Goal: Browse casually

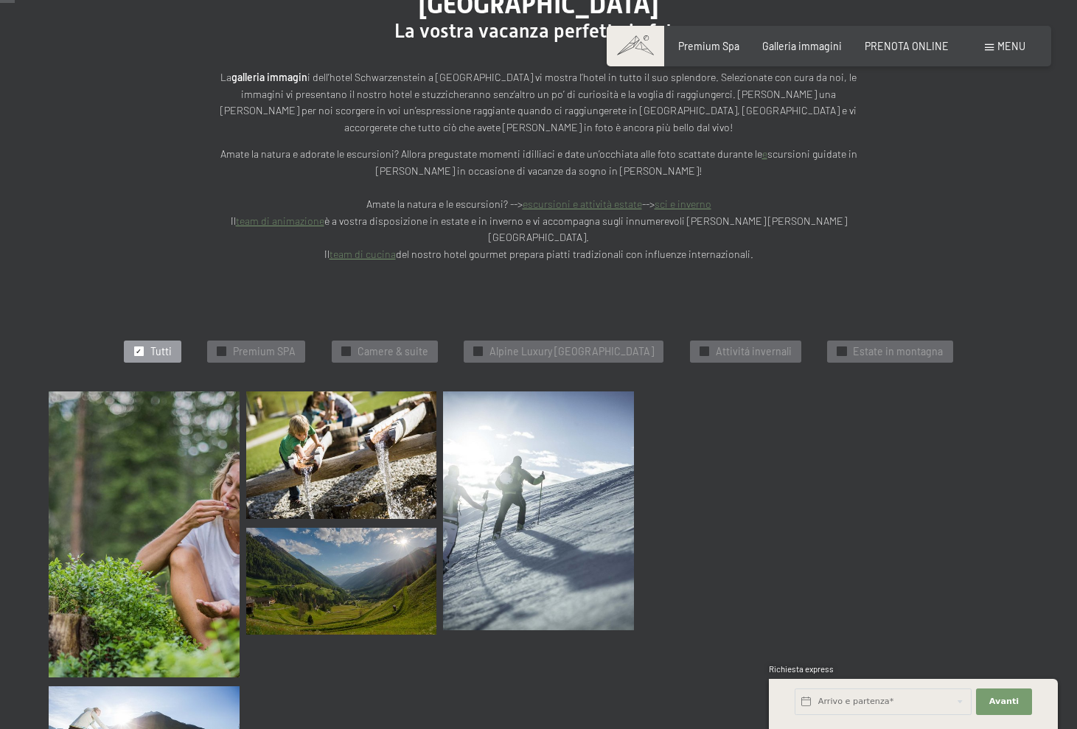
scroll to position [229, 0]
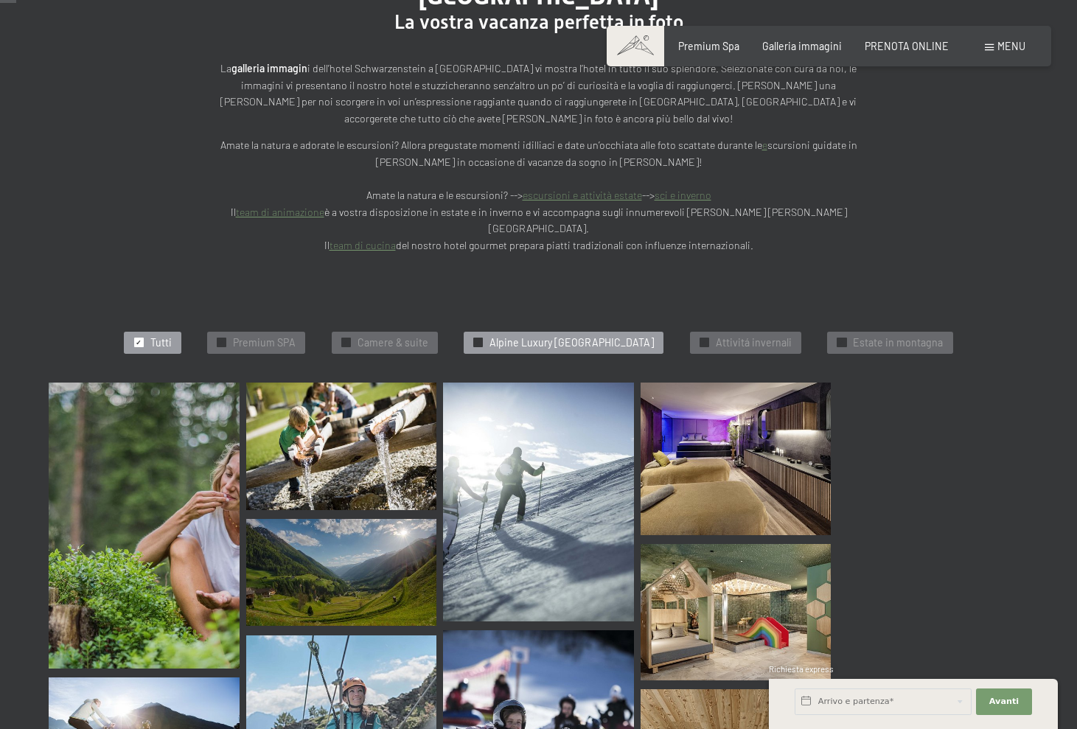
click at [579, 336] on span "Alpine Luxury [GEOGRAPHIC_DATA]" at bounding box center [572, 343] width 164 height 15
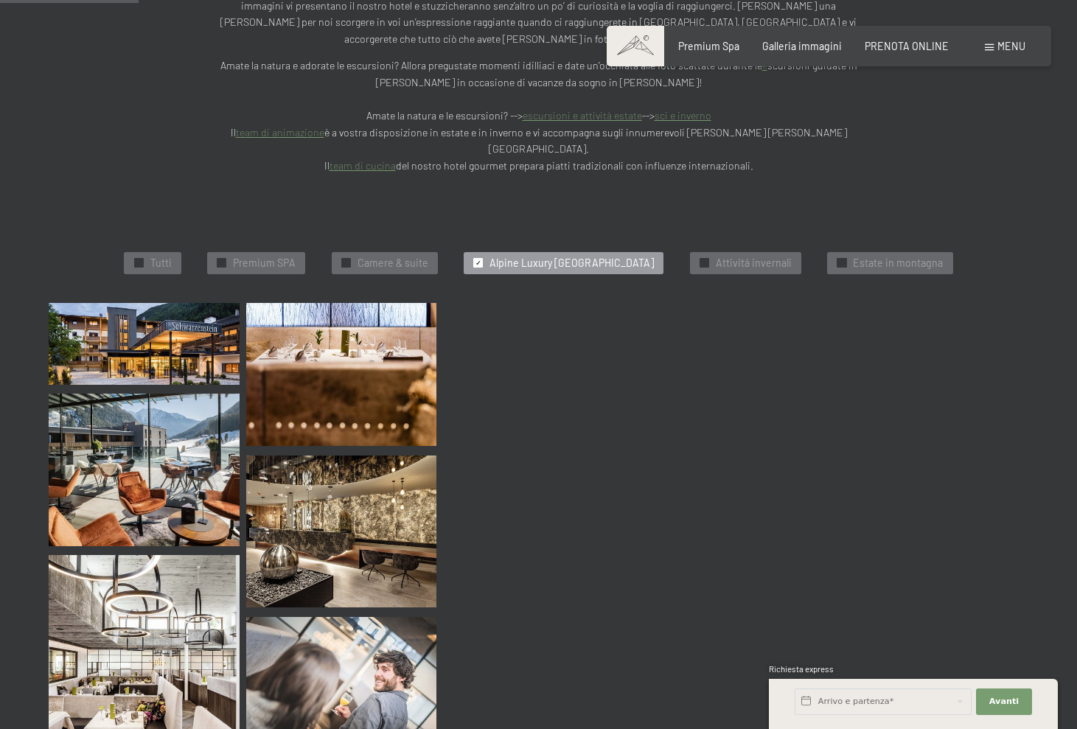
scroll to position [260, 0]
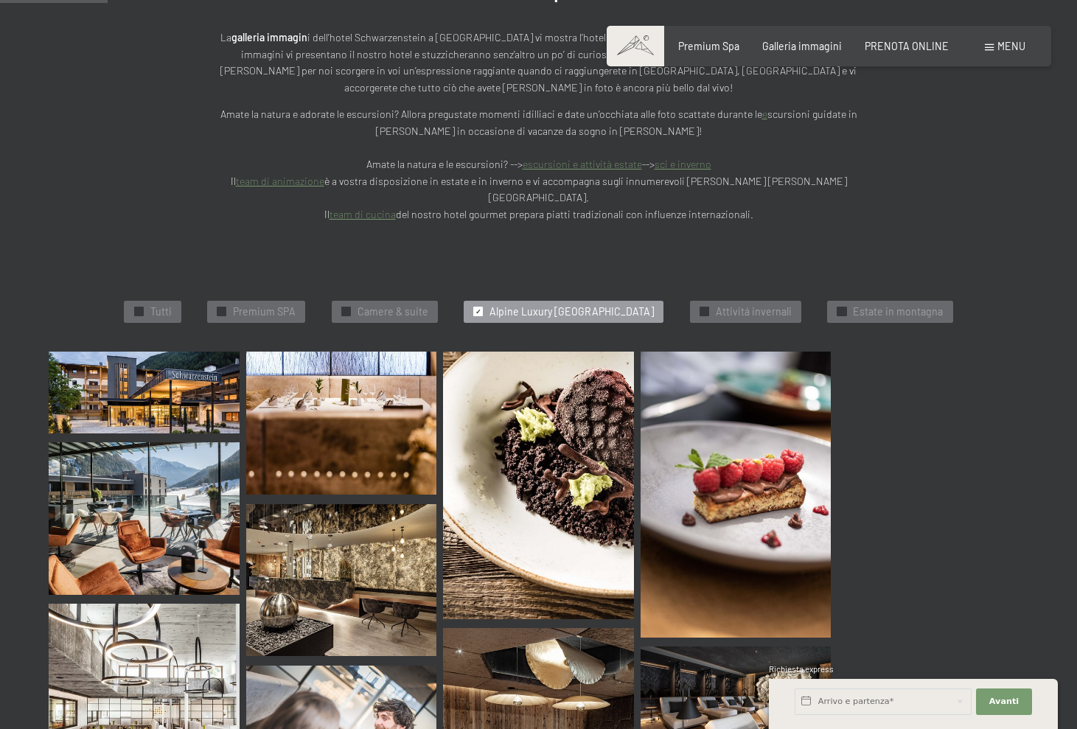
click at [476, 307] on span "✓" at bounding box center [479, 311] width 6 height 9
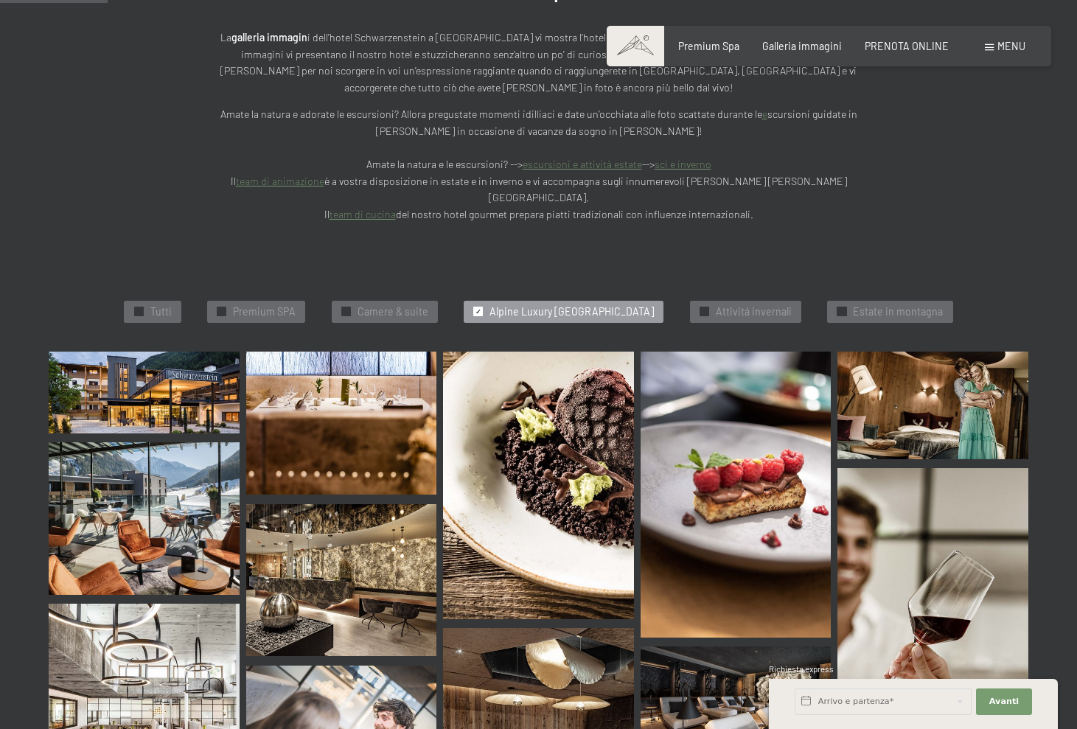
click at [466, 301] on div "✓ Alpine Luxury [GEOGRAPHIC_DATA]" at bounding box center [564, 312] width 200 height 22
click at [365, 305] on span "Camere & suite" at bounding box center [393, 312] width 71 height 15
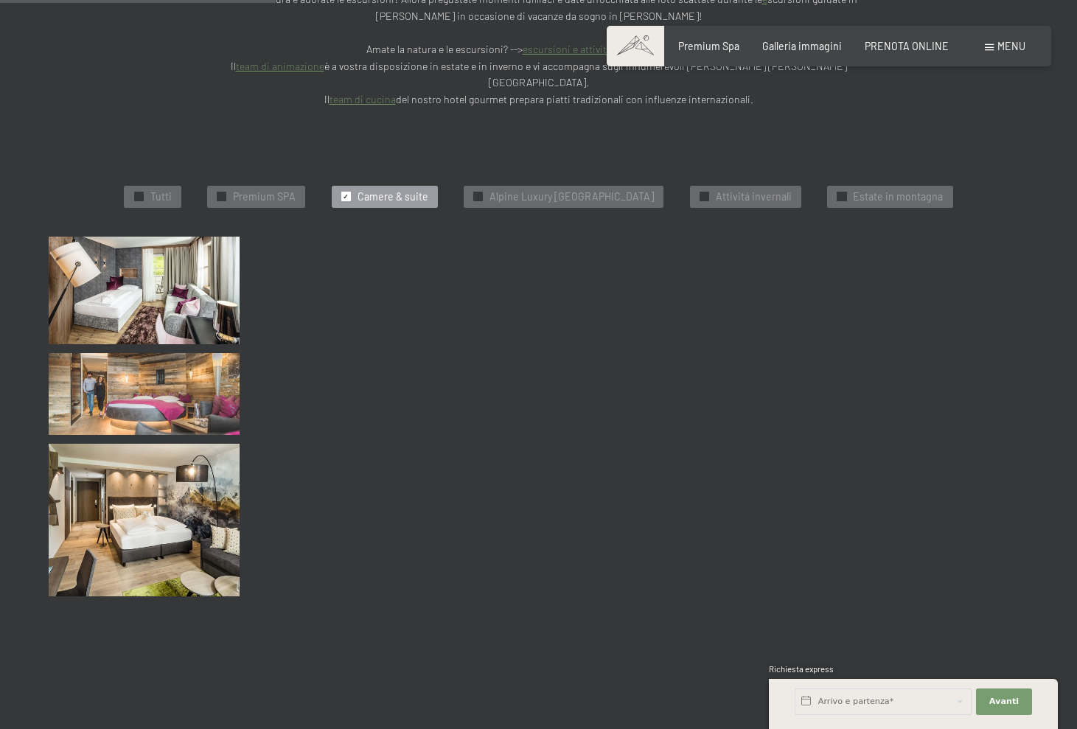
scroll to position [376, 0]
click at [268, 189] on span "Premium SPA" at bounding box center [264, 196] width 63 height 15
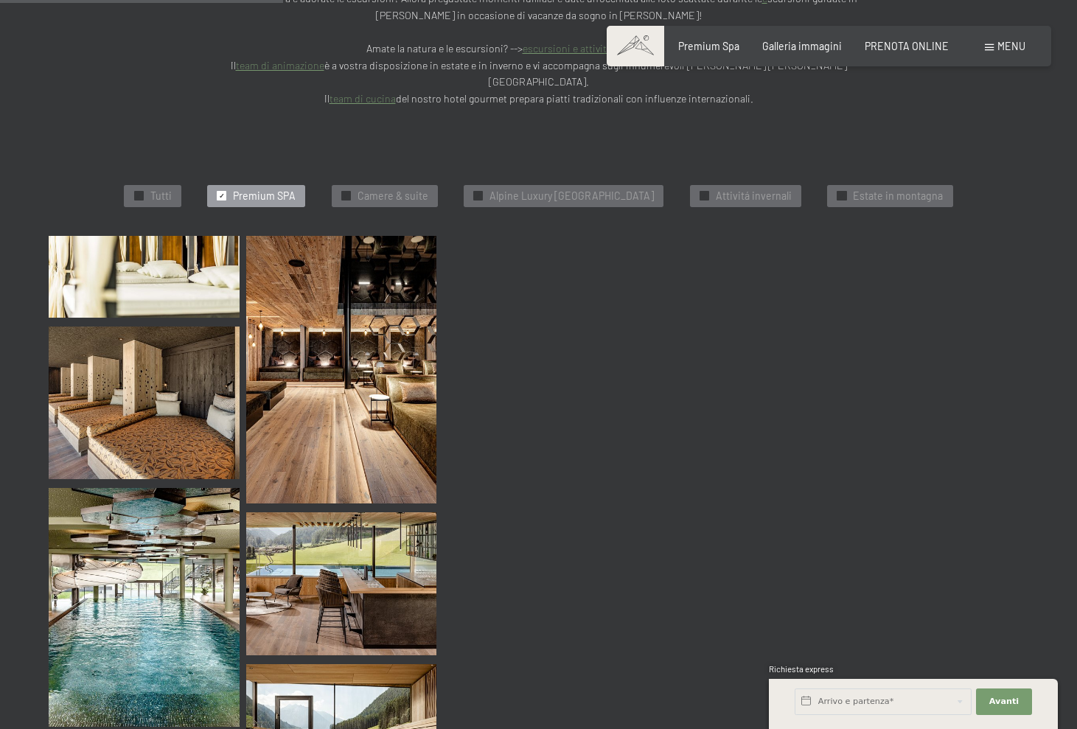
click at [817, 52] on div "Galleria immagini" at bounding box center [802, 46] width 80 height 15
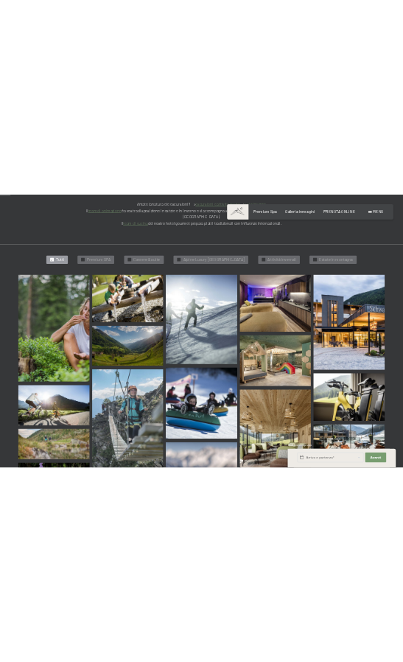
scroll to position [404, 0]
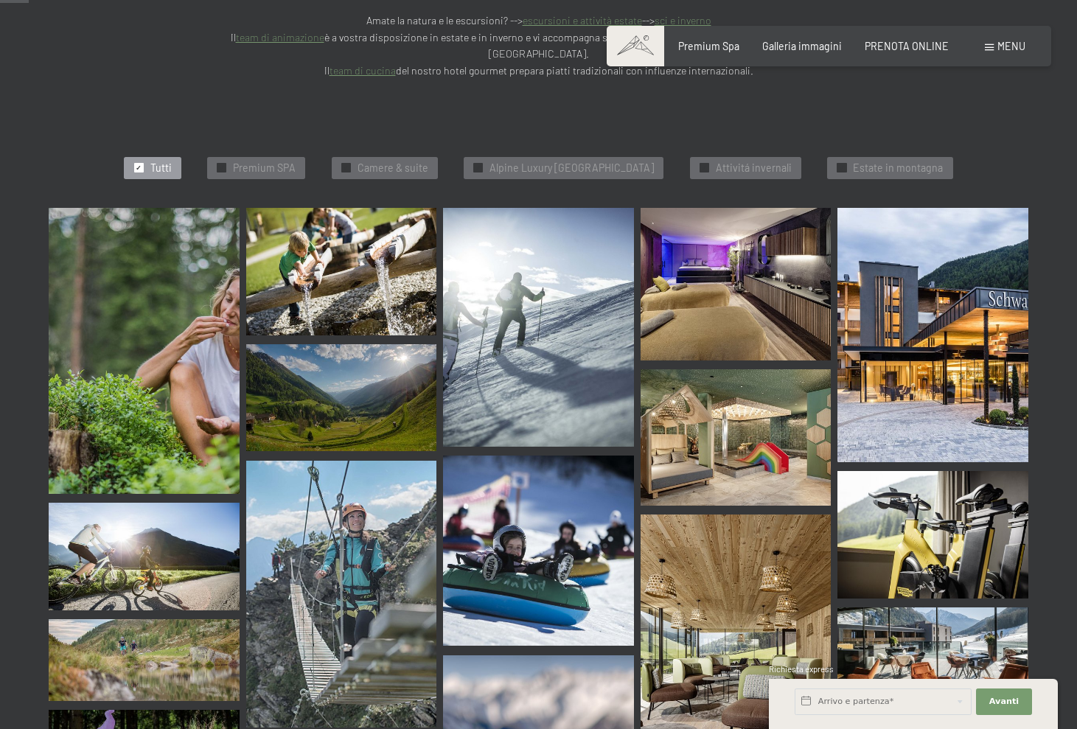
click at [908, 315] on img at bounding box center [933, 335] width 191 height 254
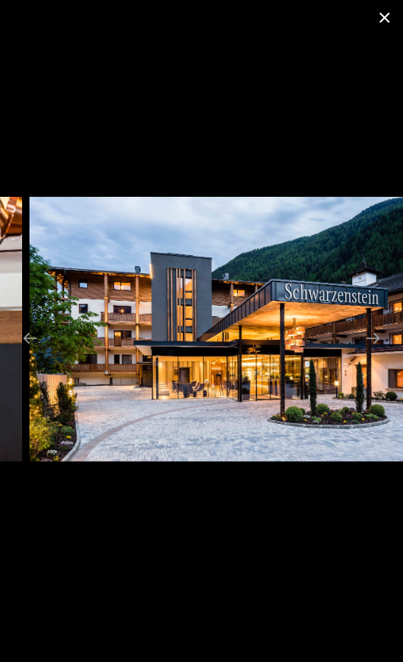
click at [381, 13] on button "Close gallery" at bounding box center [384, 17] width 37 height 35
